Goal: Navigation & Orientation: Find specific page/section

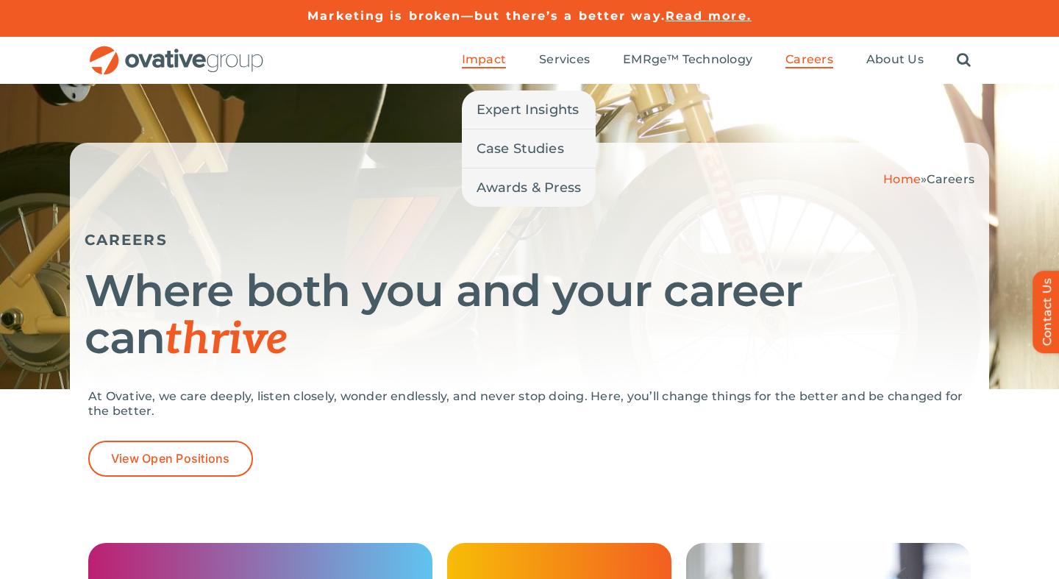
click at [479, 53] on span "Impact" at bounding box center [484, 59] width 44 height 15
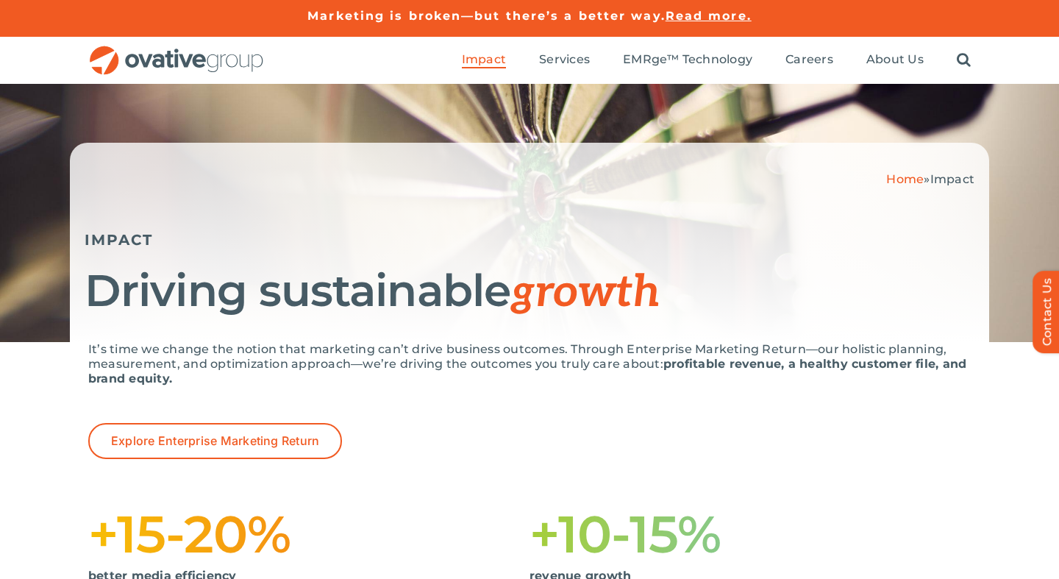
click at [207, 68] on img "OG_Full_horizontal_RGB" at bounding box center [176, 61] width 176 height 30
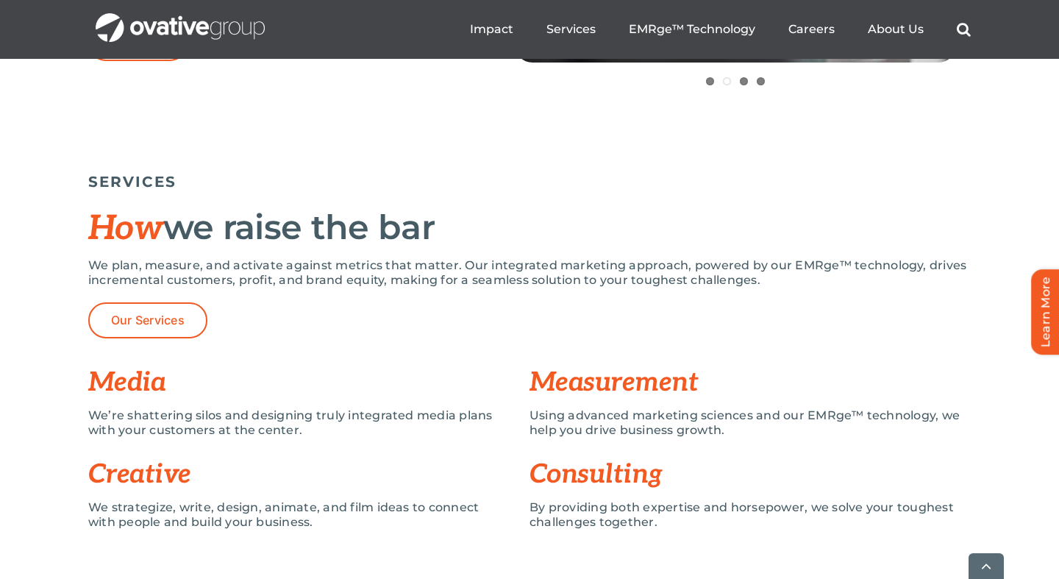
scroll to position [984, 0]
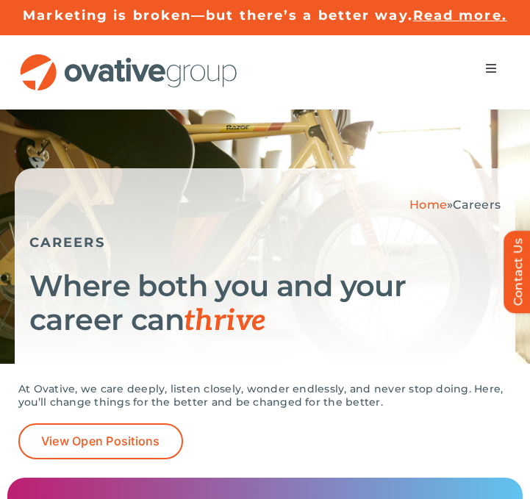
click at [496, 62] on span "Menu" at bounding box center [491, 68] width 12 height 12
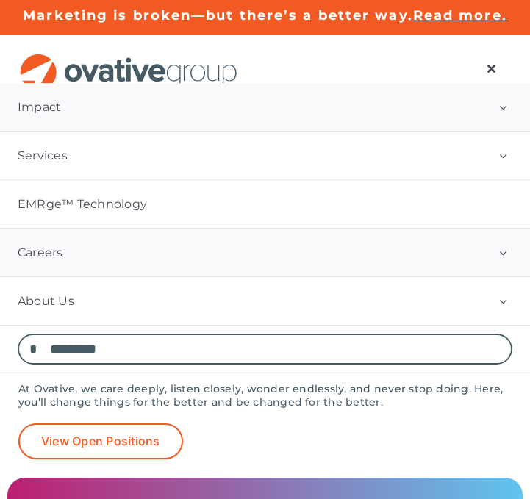
click at [502, 109] on button "Open submenu of Impact" at bounding box center [503, 107] width 54 height 48
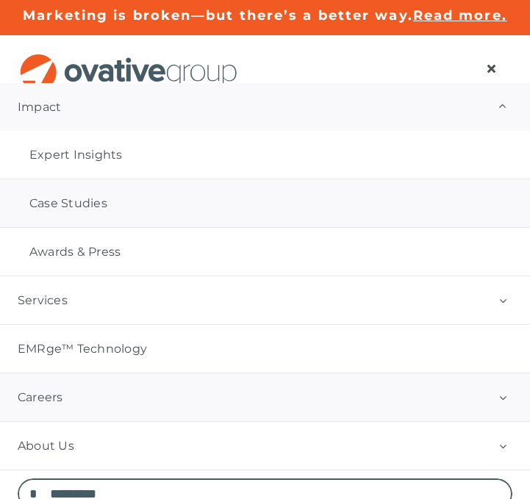
click at [276, 210] on link "Case Studies" at bounding box center [265, 203] width 530 height 48
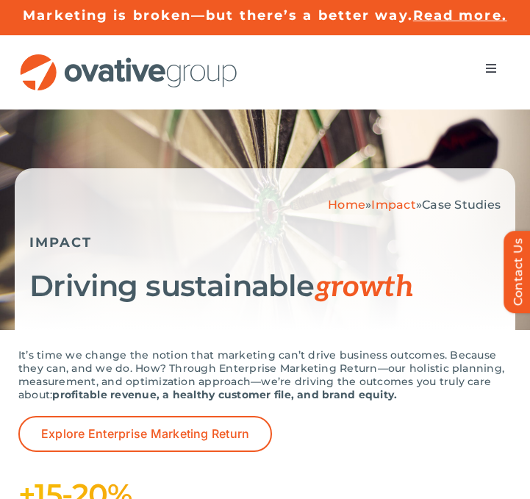
click at [485, 69] on span "Menu" at bounding box center [491, 68] width 12 height 12
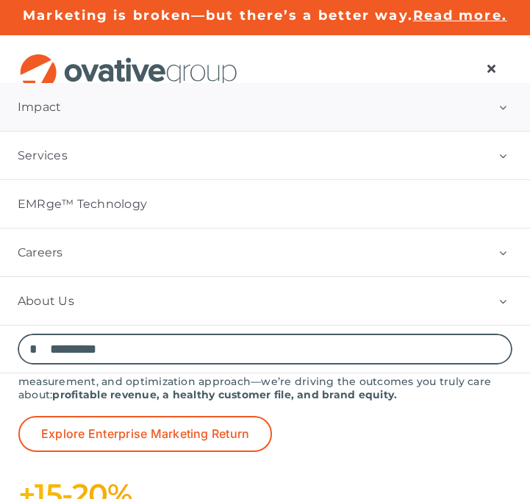
click at [86, 66] on img "OG_Full_horizontal_RGB" at bounding box center [128, 72] width 221 height 37
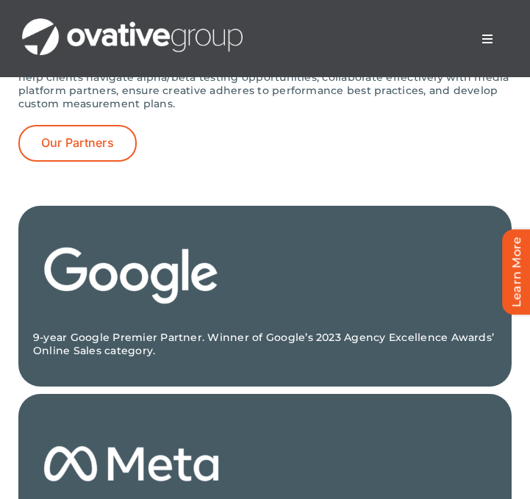
scroll to position [1969, 0]
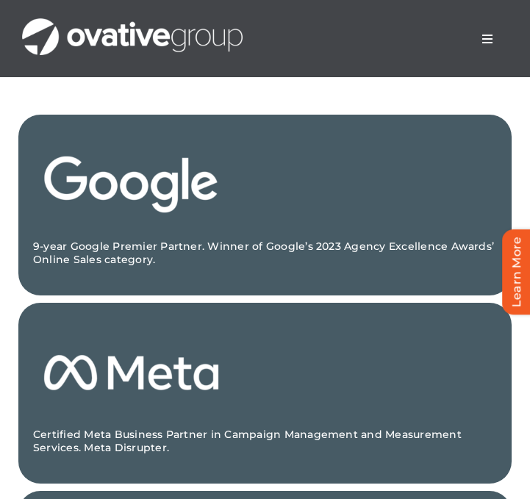
click at [490, 41] on span "Menu" at bounding box center [488, 39] width 12 height 12
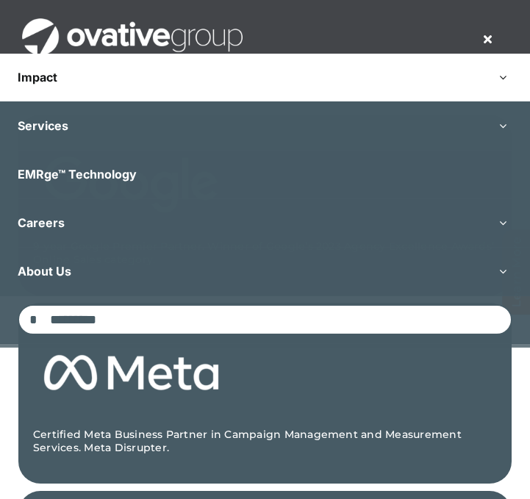
click at [504, 75] on button "Open submenu of Impact" at bounding box center [503, 78] width 54 height 48
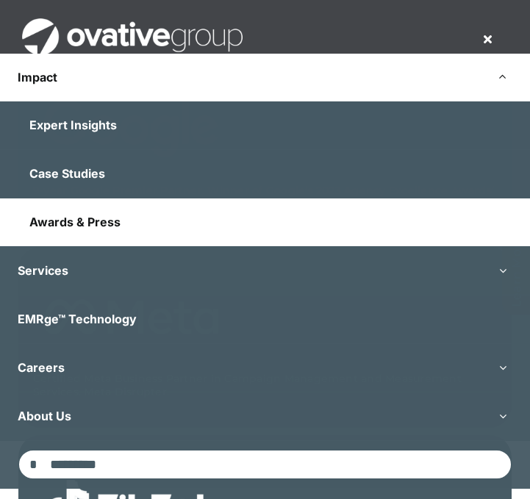
scroll to position [2041, 0]
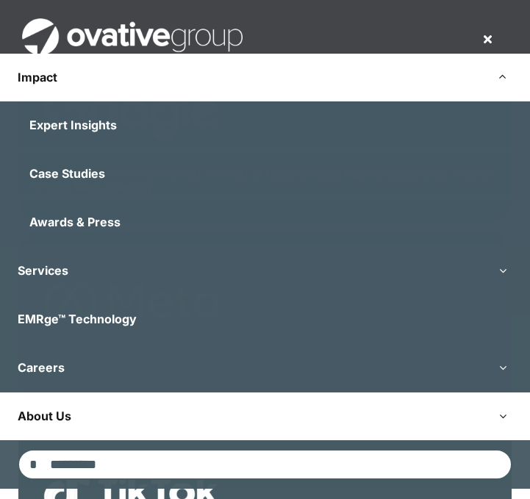
click at [501, 410] on button "Open submenu of About Us" at bounding box center [503, 417] width 54 height 48
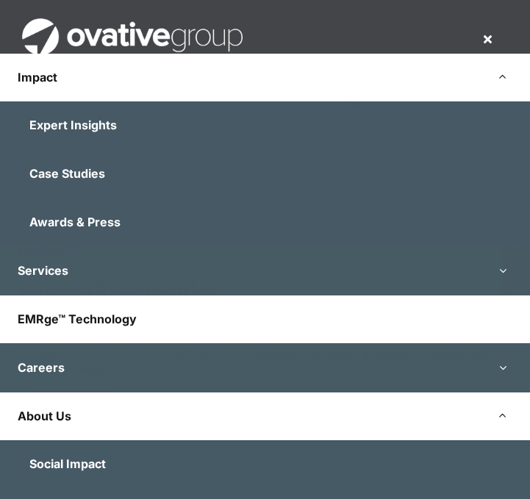
scroll to position [4122, 0]
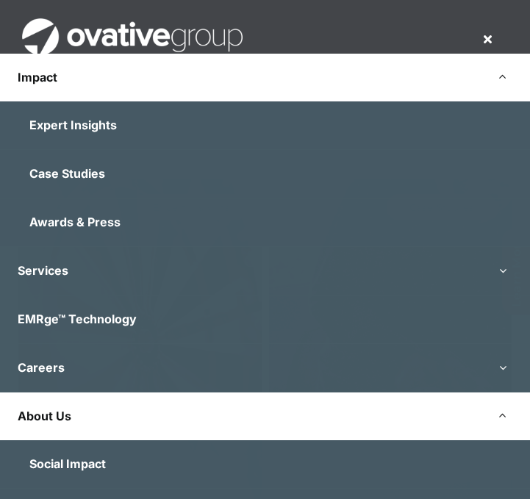
click at [459, 418] on link "About Us" at bounding box center [265, 417] width 530 height 48
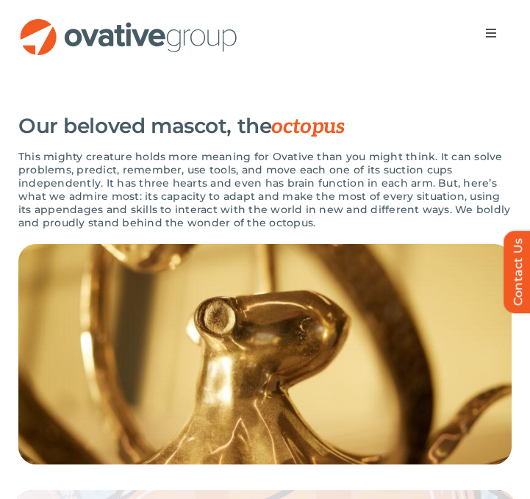
scroll to position [2565, 0]
